Goal: Navigation & Orientation: Find specific page/section

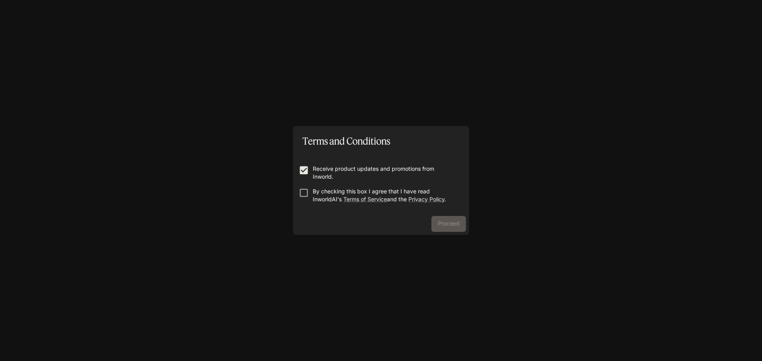
click at [307, 198] on label "By checking this box I agree that I have read InworldAI's Terms of Service and …" at bounding box center [375, 196] width 161 height 16
click at [440, 222] on button "Proceed" at bounding box center [448, 224] width 35 height 16
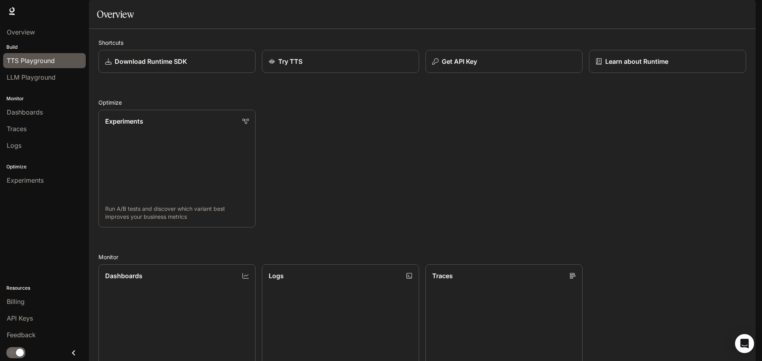
click at [57, 59] on div "TTS Playground" at bounding box center [44, 61] width 75 height 10
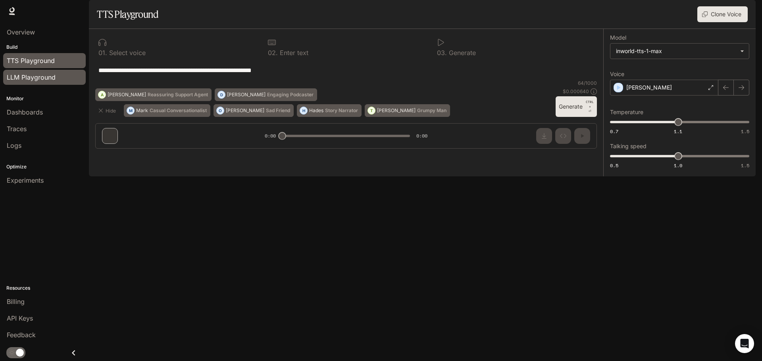
click at [55, 83] on link "LLM Playground" at bounding box center [44, 77] width 83 height 15
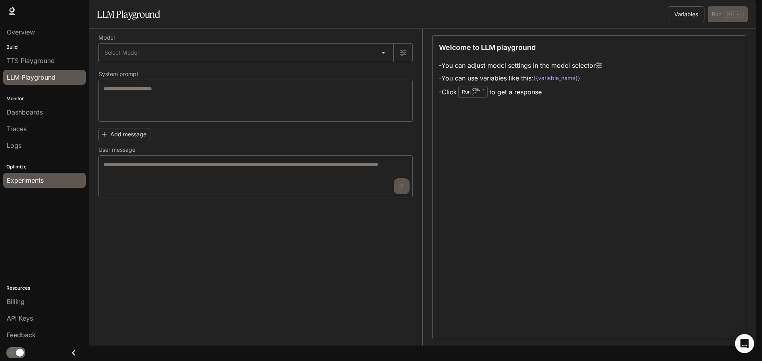
click at [28, 183] on span "Experiments" at bounding box center [25, 181] width 37 height 10
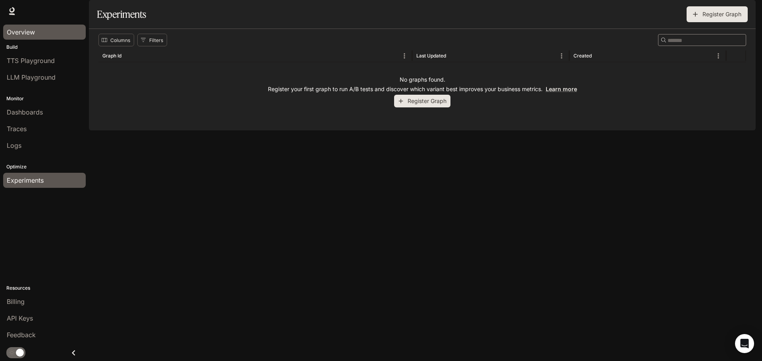
click at [26, 29] on span "Overview" at bounding box center [21, 32] width 28 height 10
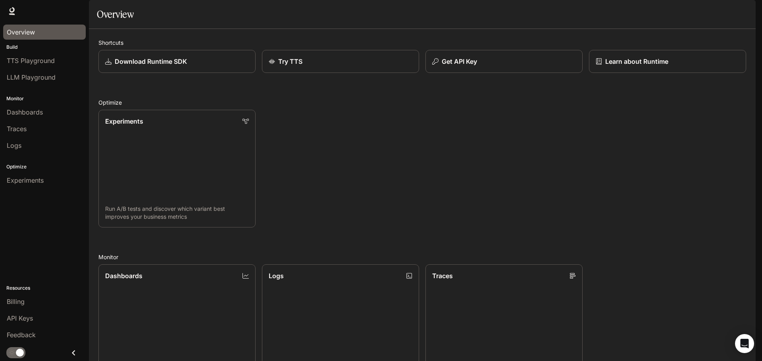
scroll to position [213, 0]
click at [70, 354] on icon "Close drawer" at bounding box center [73, 353] width 11 height 11
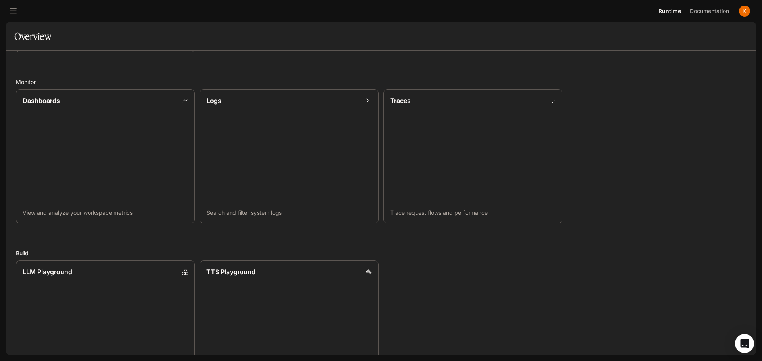
scroll to position [230, 0]
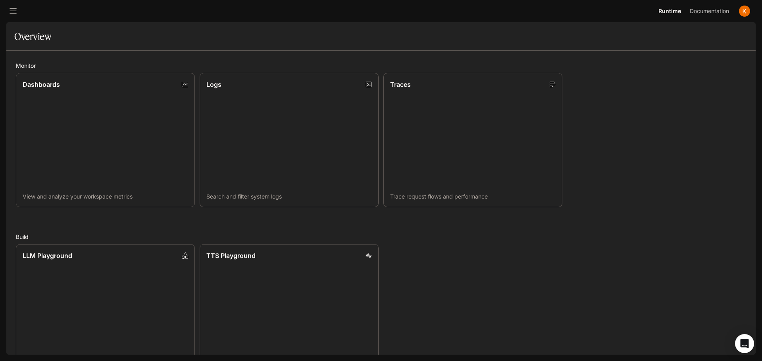
click at [12, 12] on icon "open drawer" at bounding box center [13, 11] width 8 height 8
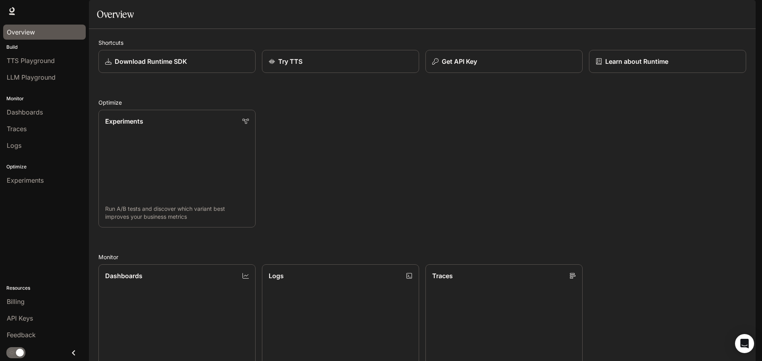
scroll to position [213, 0]
click at [743, 348] on icon "Open Intercom Messenger" at bounding box center [744, 344] width 9 height 10
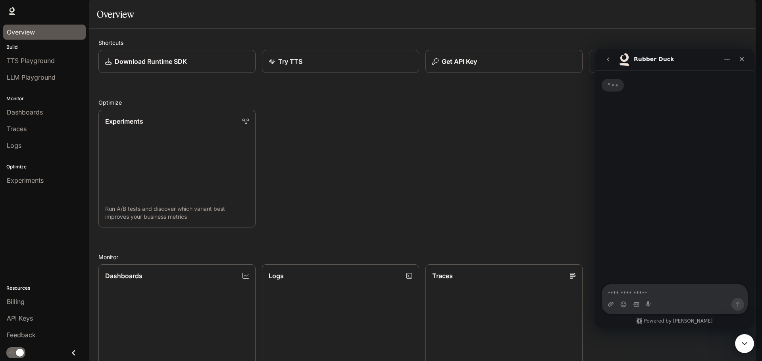
scroll to position [0, 0]
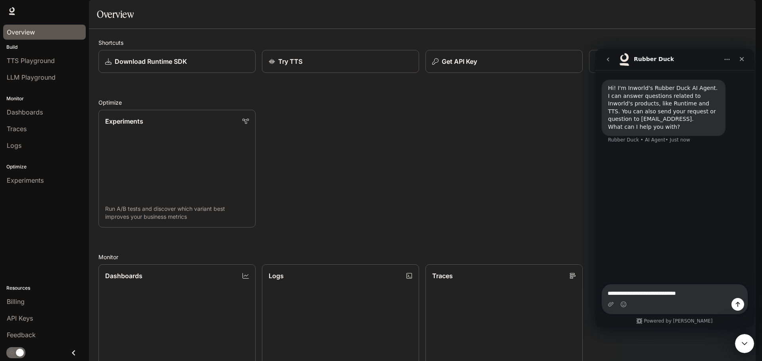
type textarea "**********"
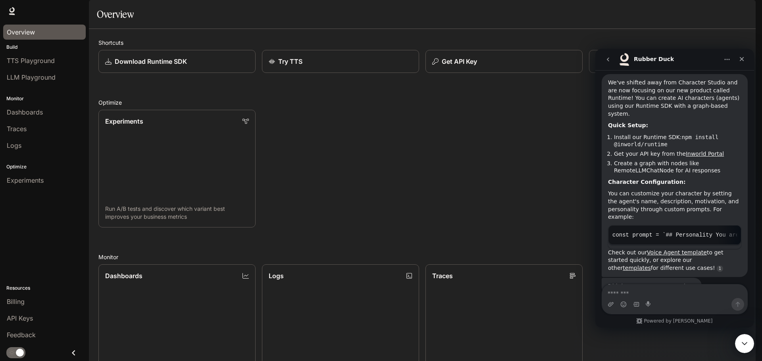
scroll to position [104, 0]
